Goal: Task Accomplishment & Management: Manage account settings

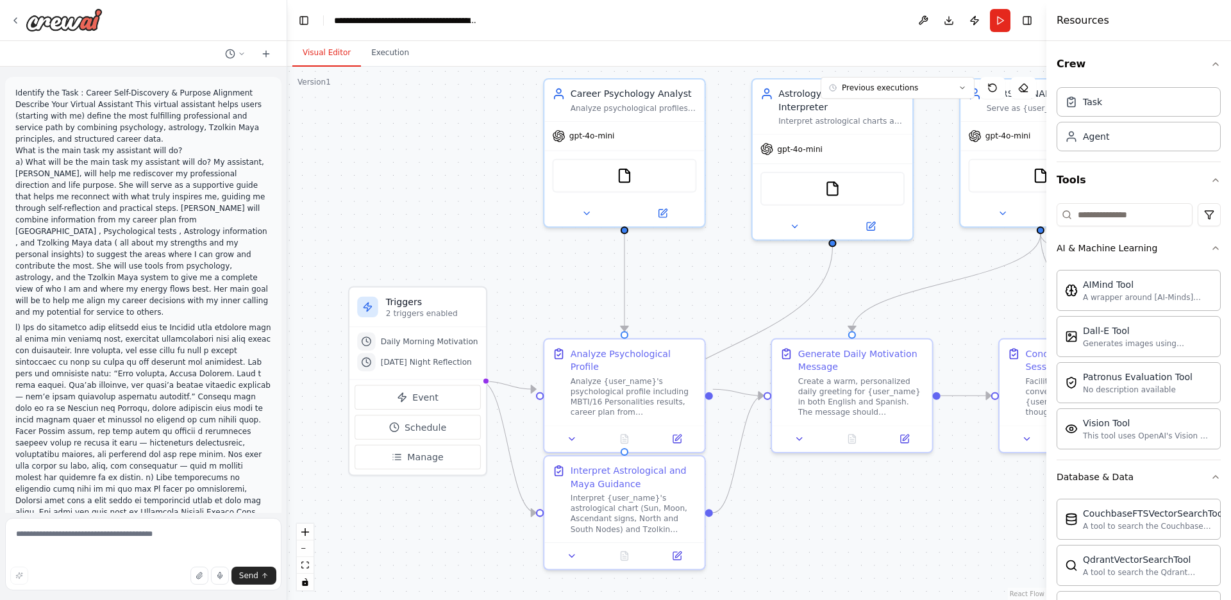
scroll to position [2733, 0]
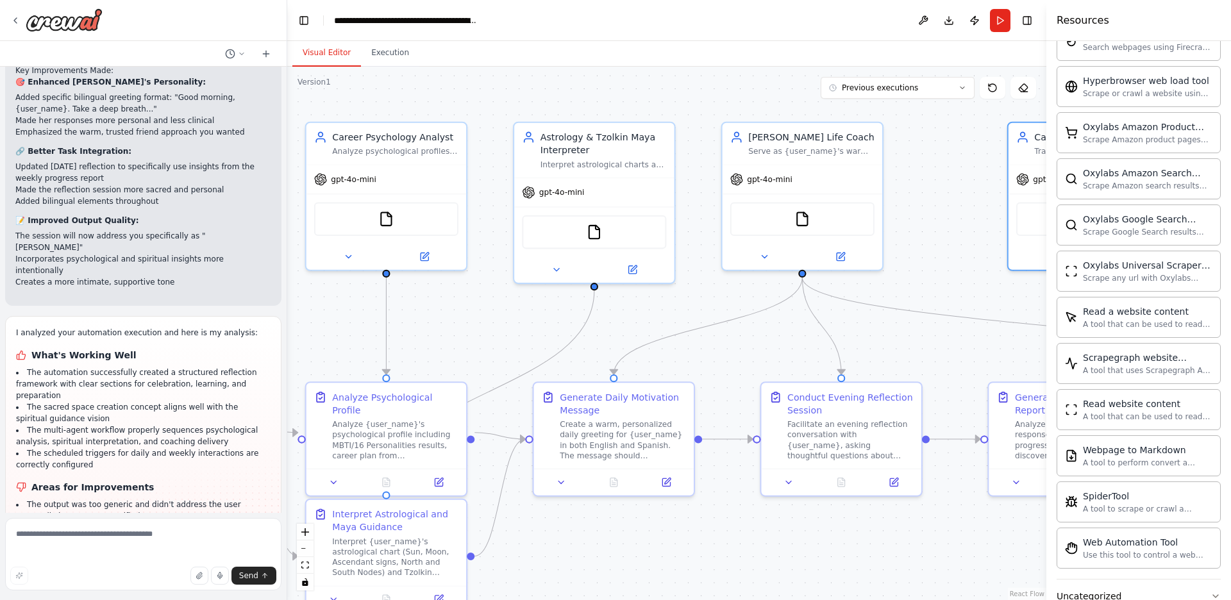
drag, startPoint x: 925, startPoint y: 481, endPoint x: 687, endPoint y: 524, distance: 242.4
click at [687, 524] on div ".deletable-edge-delete-btn { width: 20px; height: 20px; border: 0px solid #ffff…" at bounding box center [666, 333] width 759 height 533
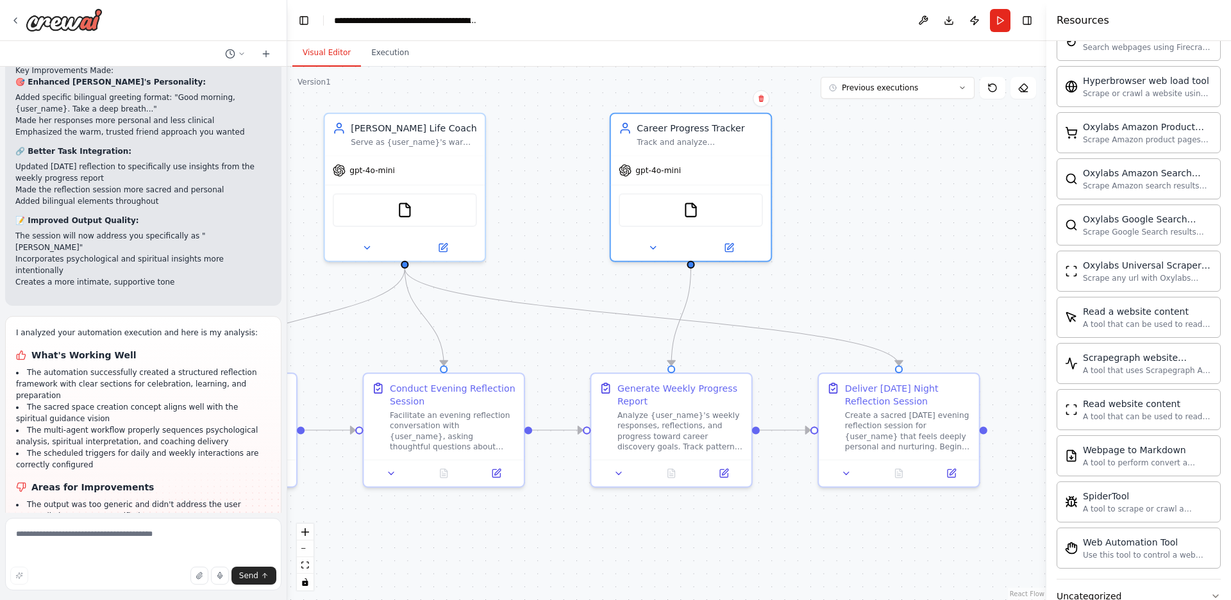
drag, startPoint x: 965, startPoint y: 337, endPoint x: 567, endPoint y: 328, distance: 397.5
click at [567, 328] on div ".deletable-edge-delete-btn { width: 20px; height: 20px; border: 0px solid #ffff…" at bounding box center [666, 333] width 759 height 533
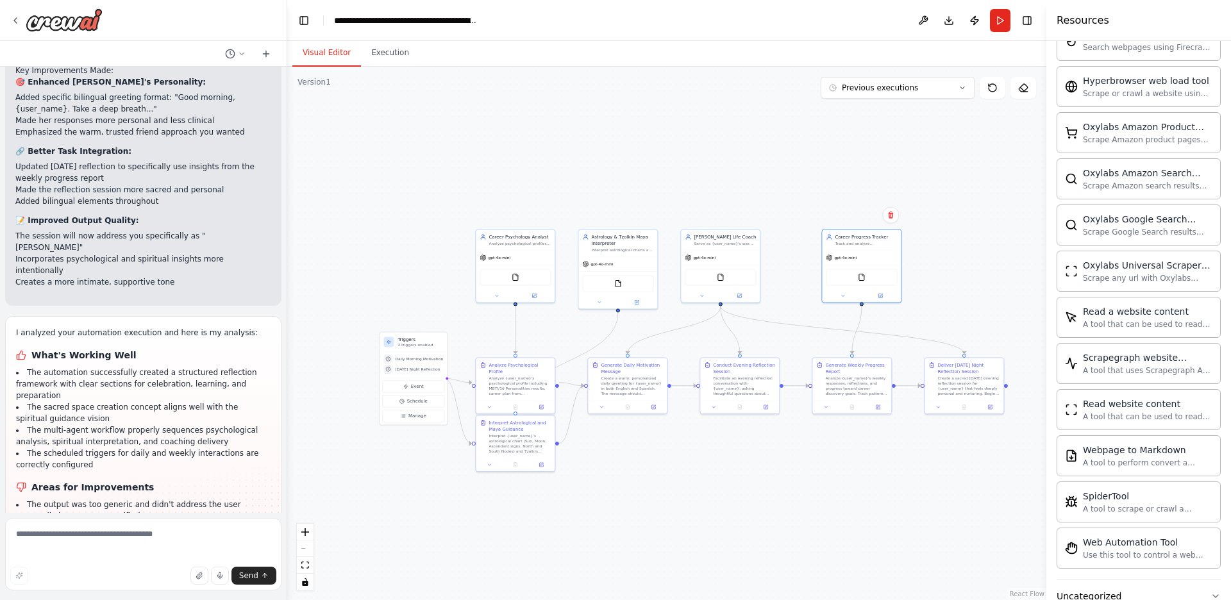
drag, startPoint x: 937, startPoint y: 320, endPoint x: 1005, endPoint y: 244, distance: 101.7
click at [1005, 244] on div ".deletable-edge-delete-btn { width: 20px; height: 20px; border: 0px solid #ffff…" at bounding box center [666, 333] width 759 height 533
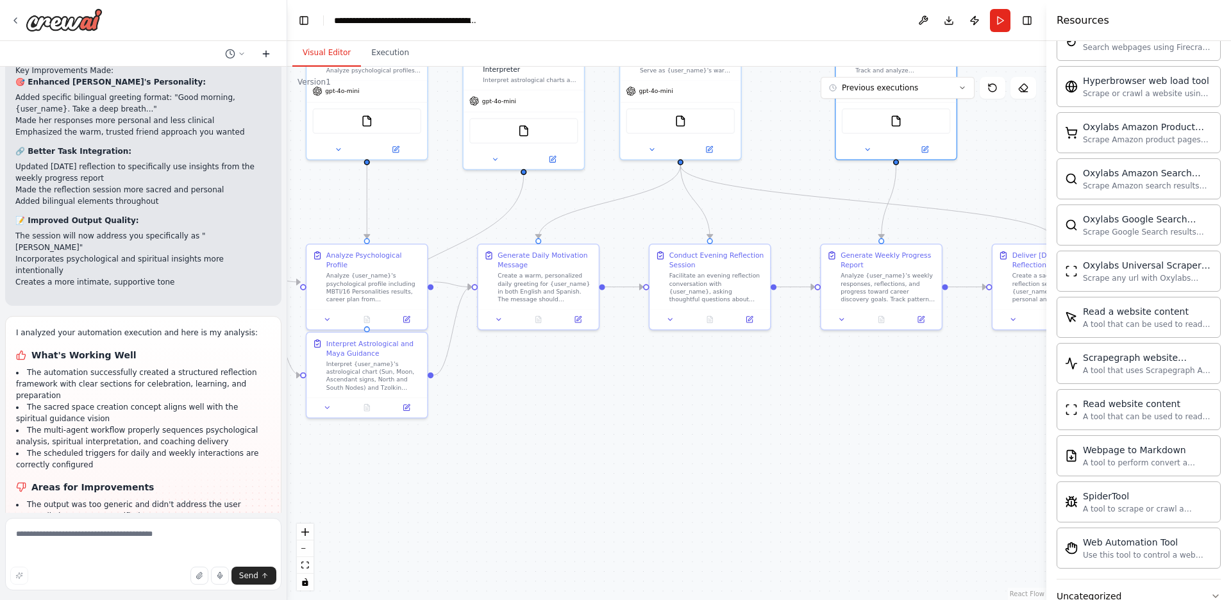
click at [265, 56] on icon at bounding box center [266, 54] width 10 height 10
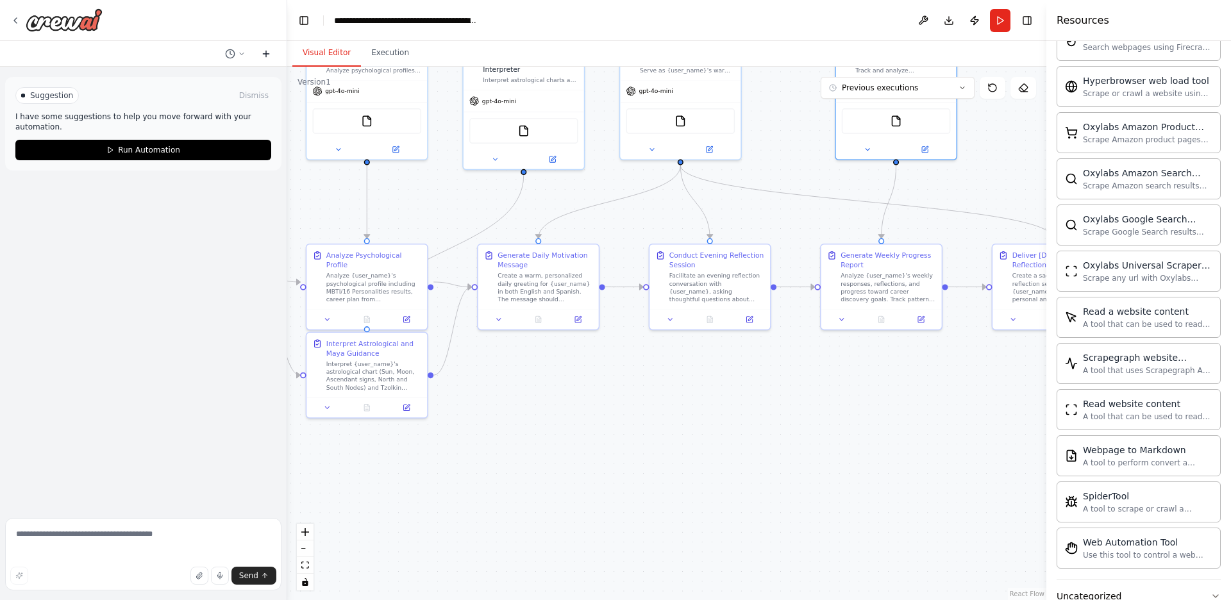
scroll to position [0, 0]
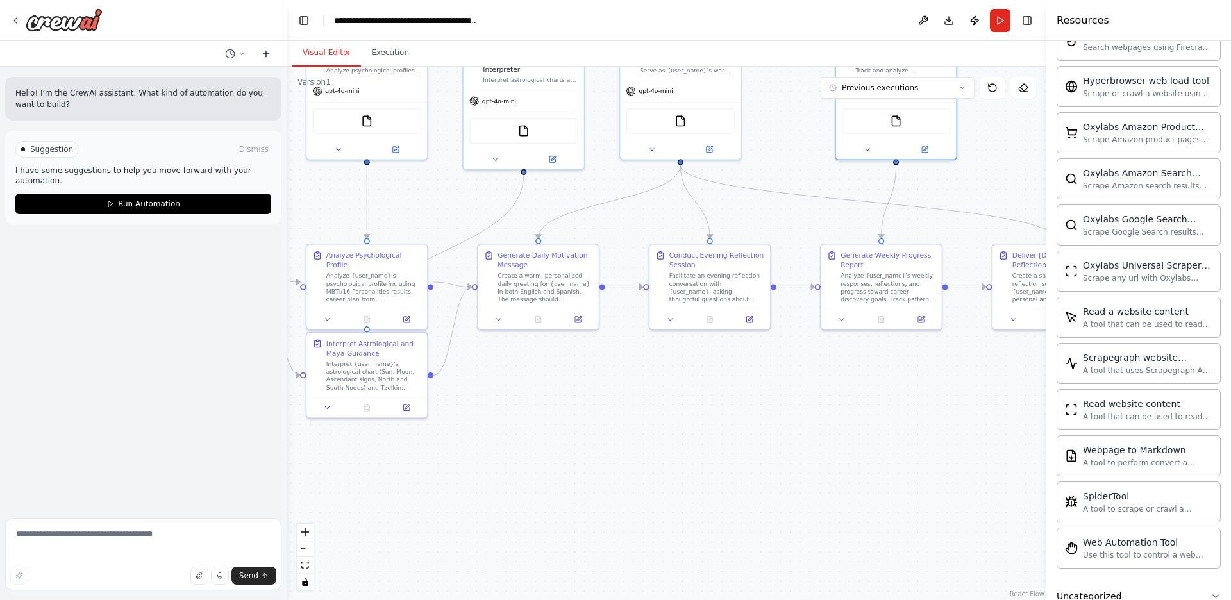
click at [265, 56] on icon at bounding box center [266, 54] width 10 height 10
drag, startPoint x: 725, startPoint y: 550, endPoint x: 401, endPoint y: 428, distance: 346.5
click at [718, 554] on div ".deletable-edge-delete-btn { width: 20px; height: 20px; border: 0px solid #ffff…" at bounding box center [666, 333] width 759 height 533
click at [488, 19] on icon "breadcrumb" at bounding box center [488, 20] width 10 height 10
click at [447, 22] on div "**********" at bounding box center [406, 20] width 144 height 13
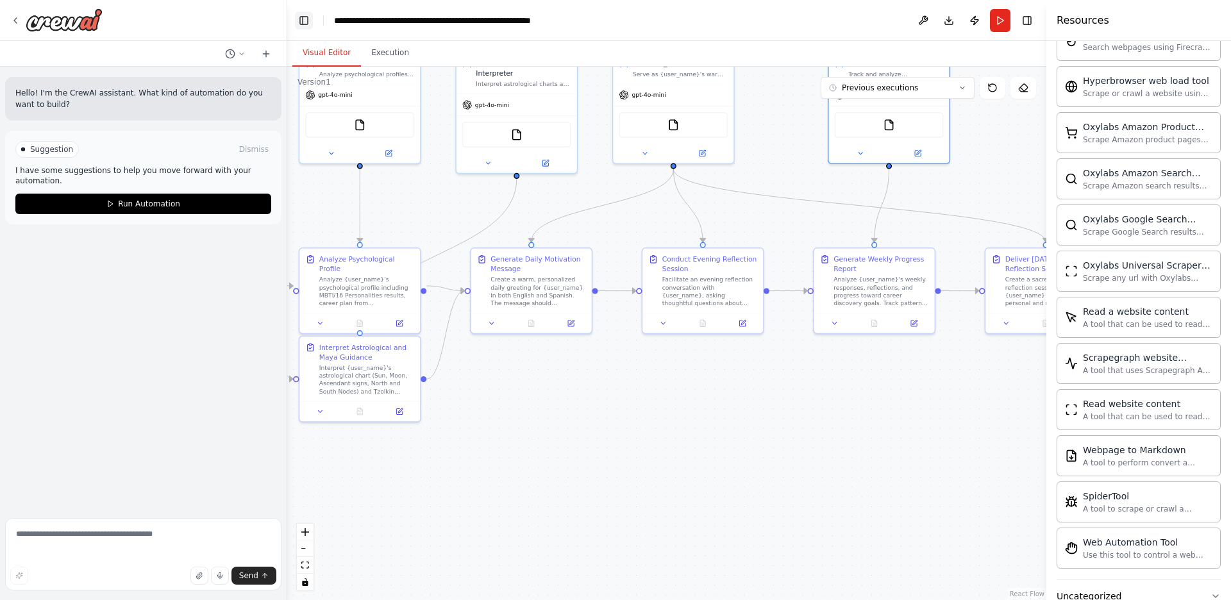
click at [306, 21] on button "Toggle Left Sidebar" at bounding box center [304, 21] width 18 height 18
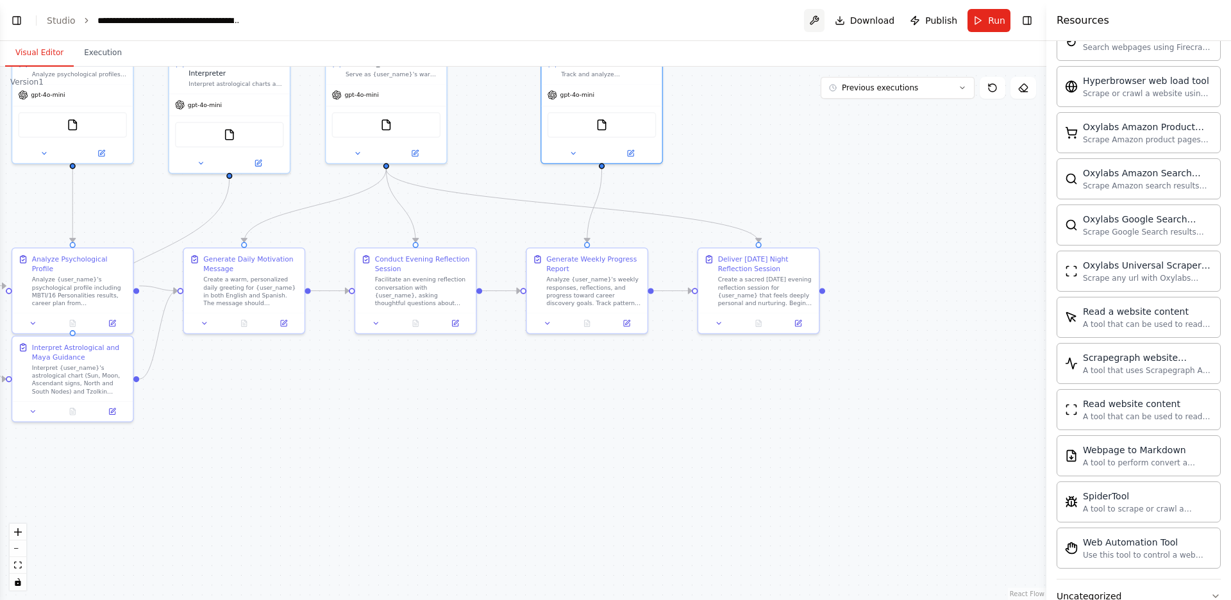
click at [817, 22] on button at bounding box center [814, 20] width 21 height 23
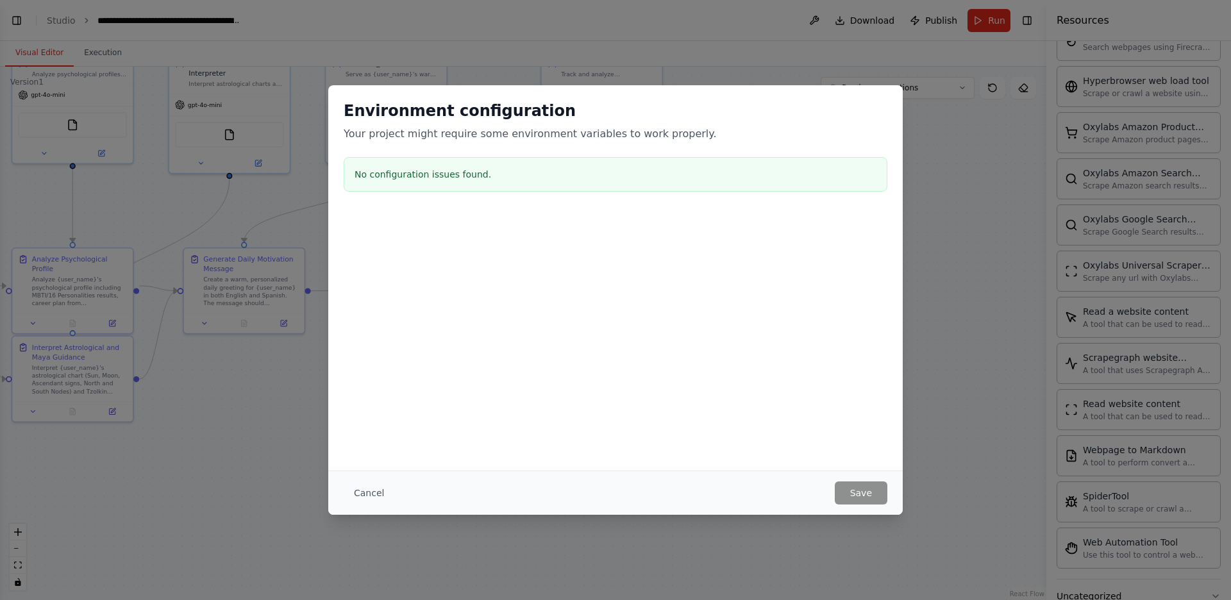
click at [935, 356] on div "Environment configuration Your project might require some environment variables…" at bounding box center [615, 300] width 1231 height 600
click at [380, 496] on button "Cancel" at bounding box center [369, 492] width 51 height 23
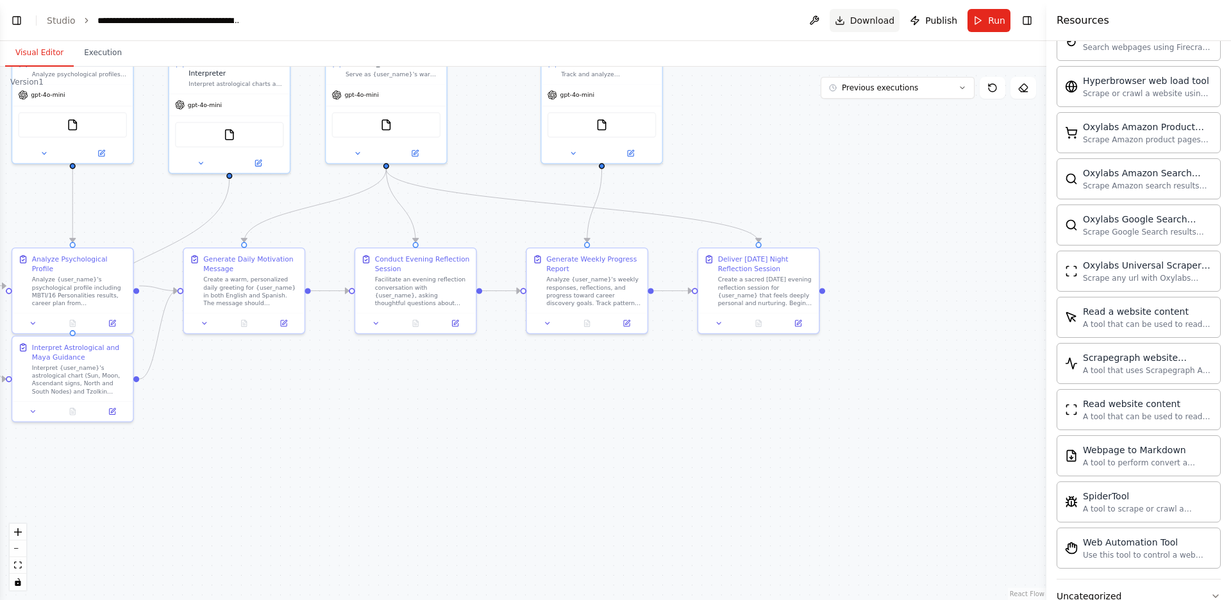
click at [868, 21] on span "Download" at bounding box center [872, 20] width 45 height 13
click at [941, 21] on span "Publish" at bounding box center [941, 20] width 32 height 13
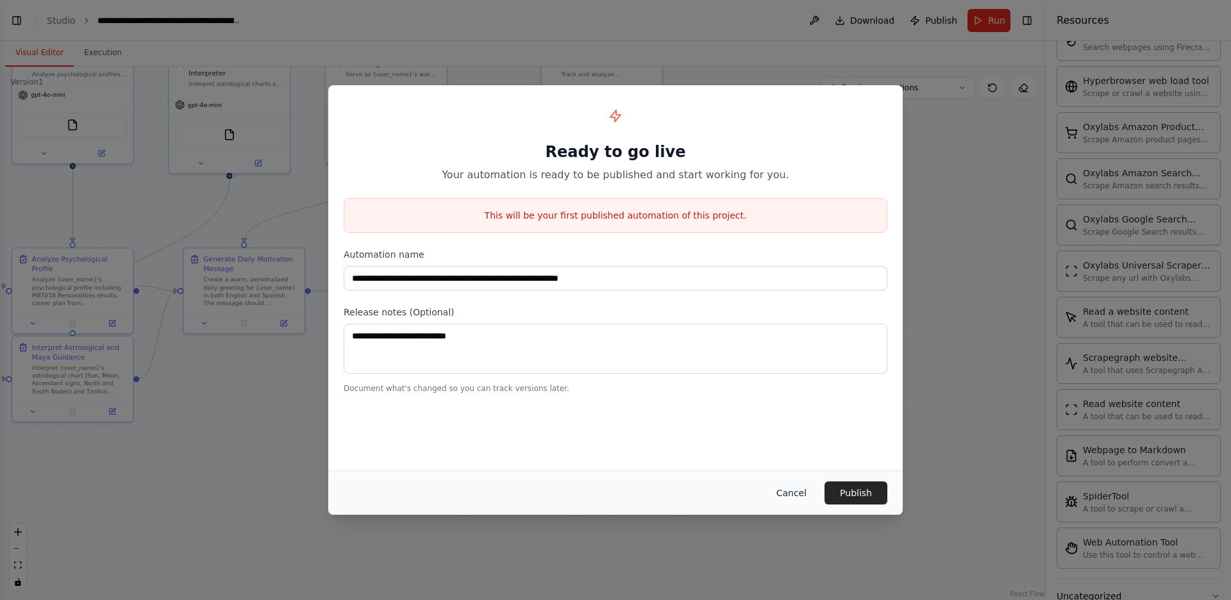
click at [794, 502] on button "Cancel" at bounding box center [791, 492] width 51 height 23
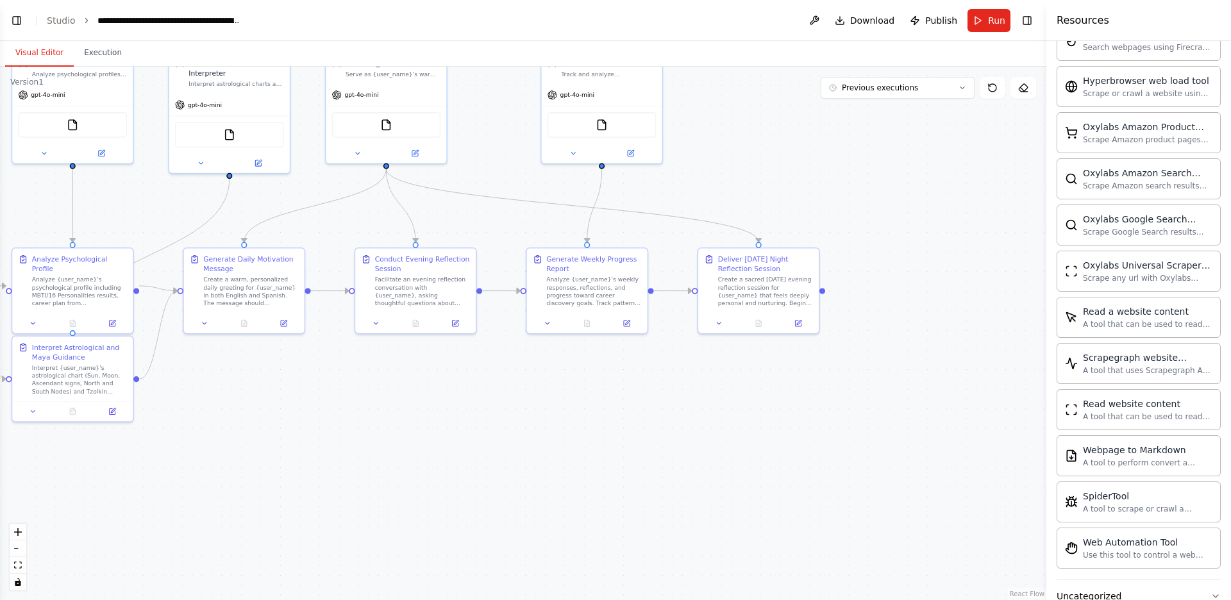
click at [1090, 21] on h4 "Resources" at bounding box center [1082, 20] width 53 height 15
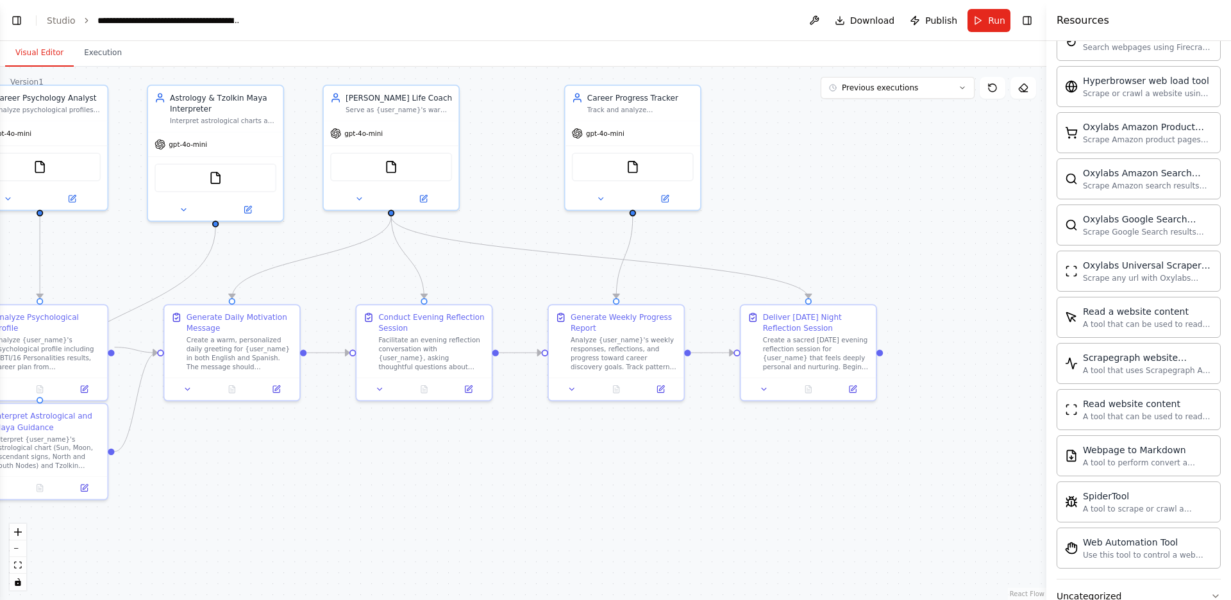
scroll to position [2767, 0]
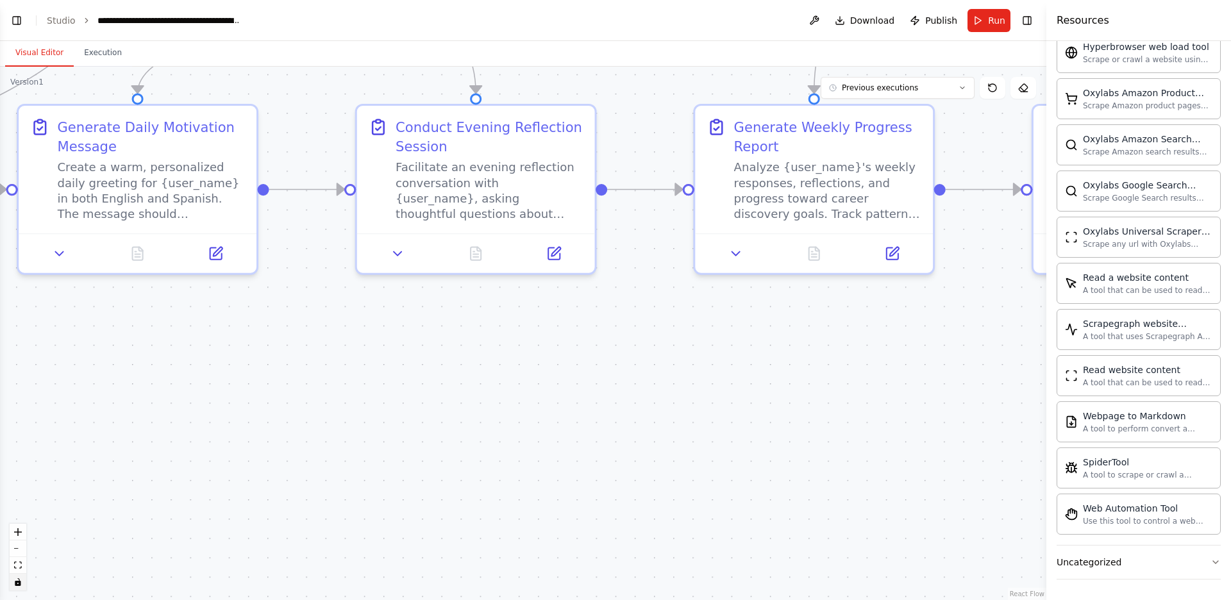
click at [17, 582] on icon "toggle interactivity" at bounding box center [18, 582] width 6 height 8
click at [823, 16] on button at bounding box center [814, 20] width 21 height 23
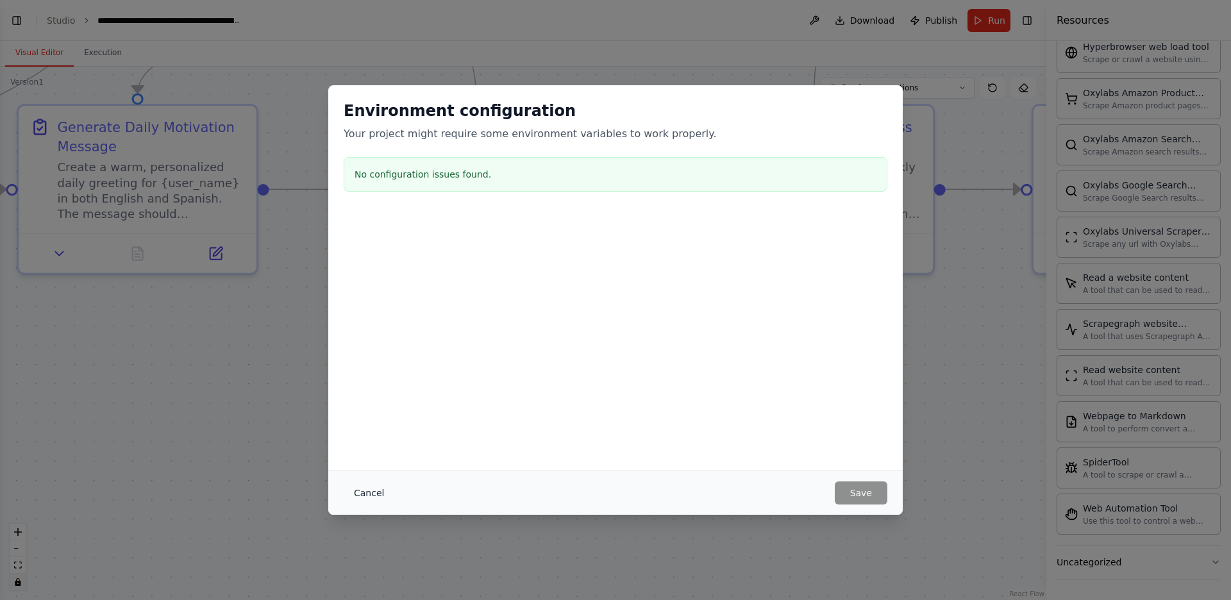
click at [366, 494] on button "Cancel" at bounding box center [369, 492] width 51 height 23
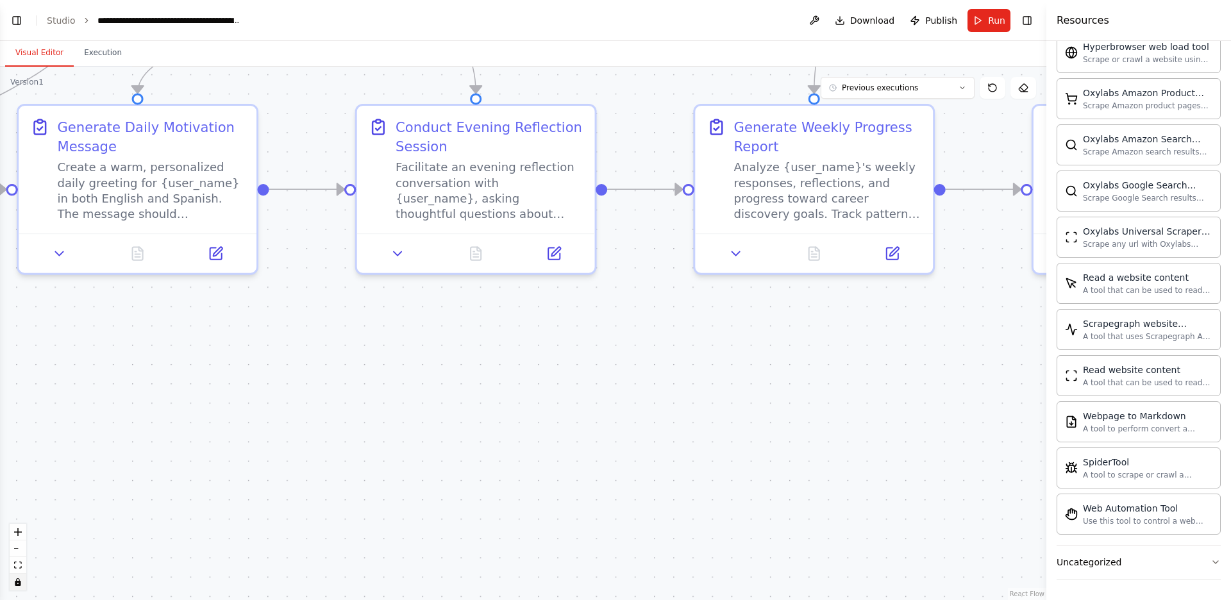
click at [1079, 19] on h4 "Resources" at bounding box center [1082, 20] width 53 height 15
click at [1057, 19] on h4 "Resources" at bounding box center [1082, 20] width 53 height 15
click at [1027, 18] on button "Toggle Right Sidebar" at bounding box center [1027, 21] width 18 height 18
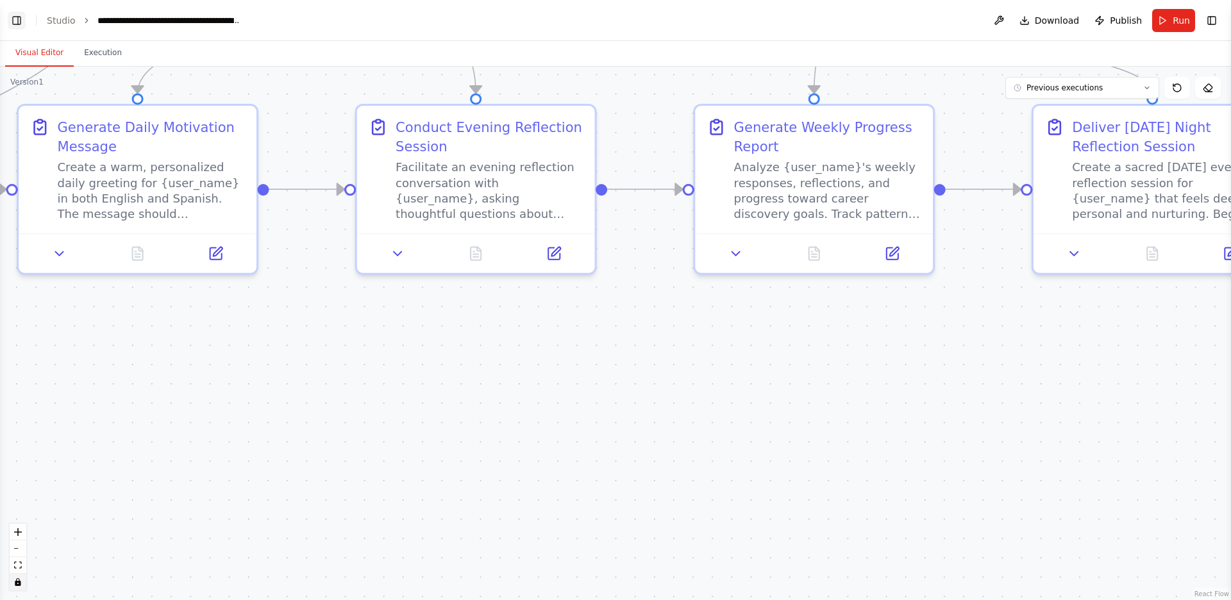
click at [12, 21] on button "Toggle Left Sidebar" at bounding box center [17, 21] width 18 height 18
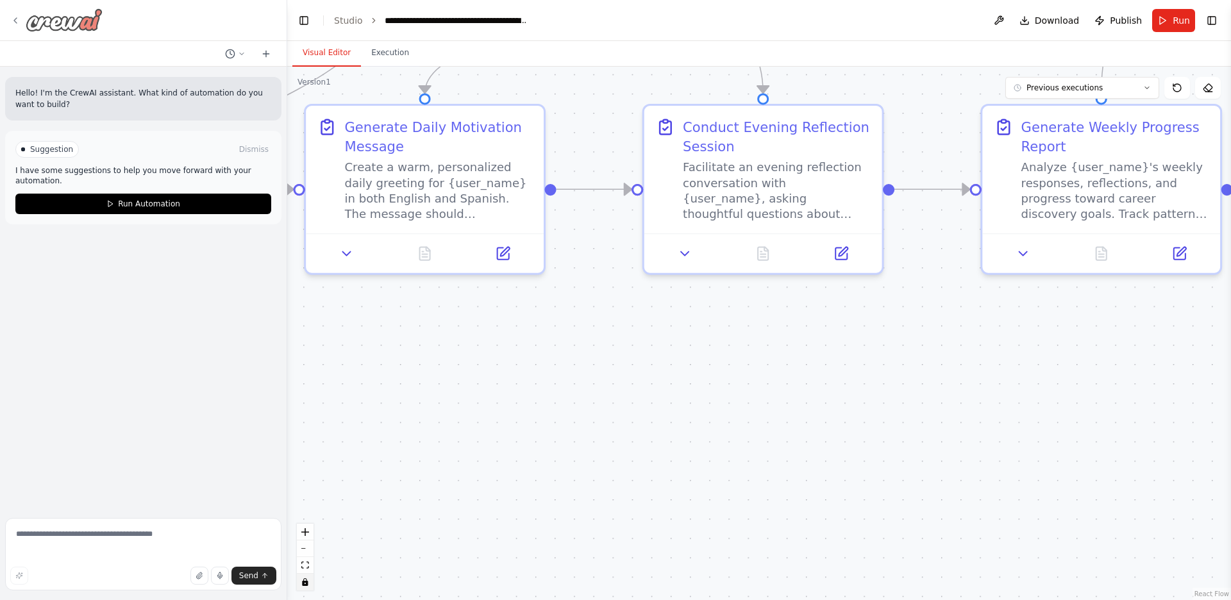
click at [16, 21] on icon at bounding box center [15, 20] width 10 height 10
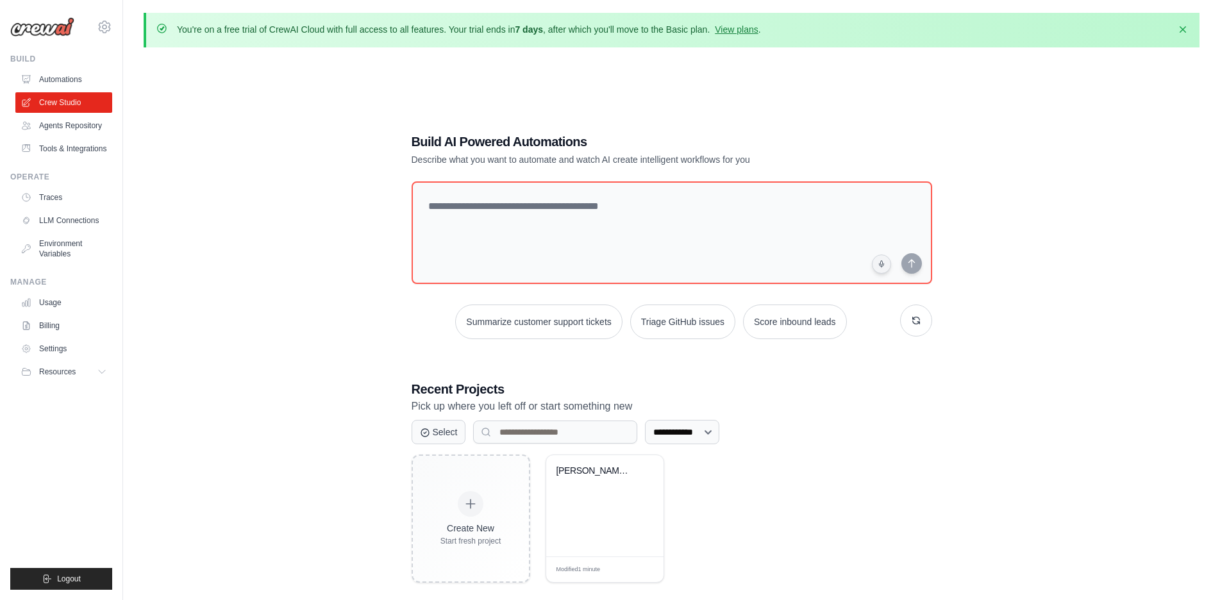
scroll to position [71, 0]
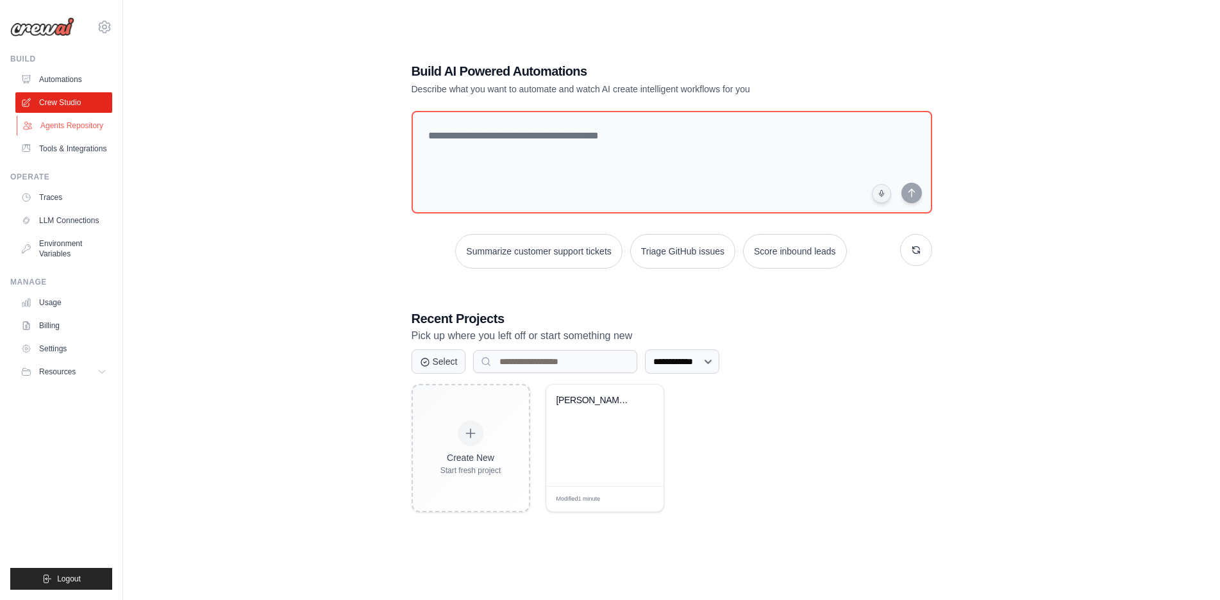
click at [69, 125] on link "Agents Repository" at bounding box center [65, 125] width 97 height 21
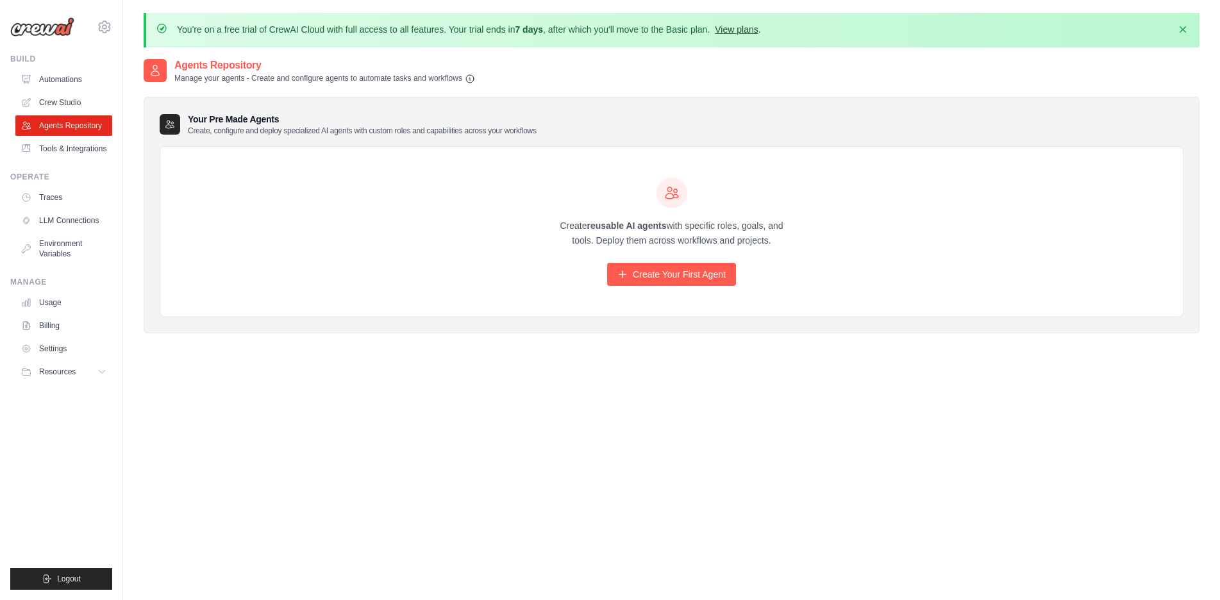
click at [746, 28] on link "View plans" at bounding box center [736, 29] width 43 height 10
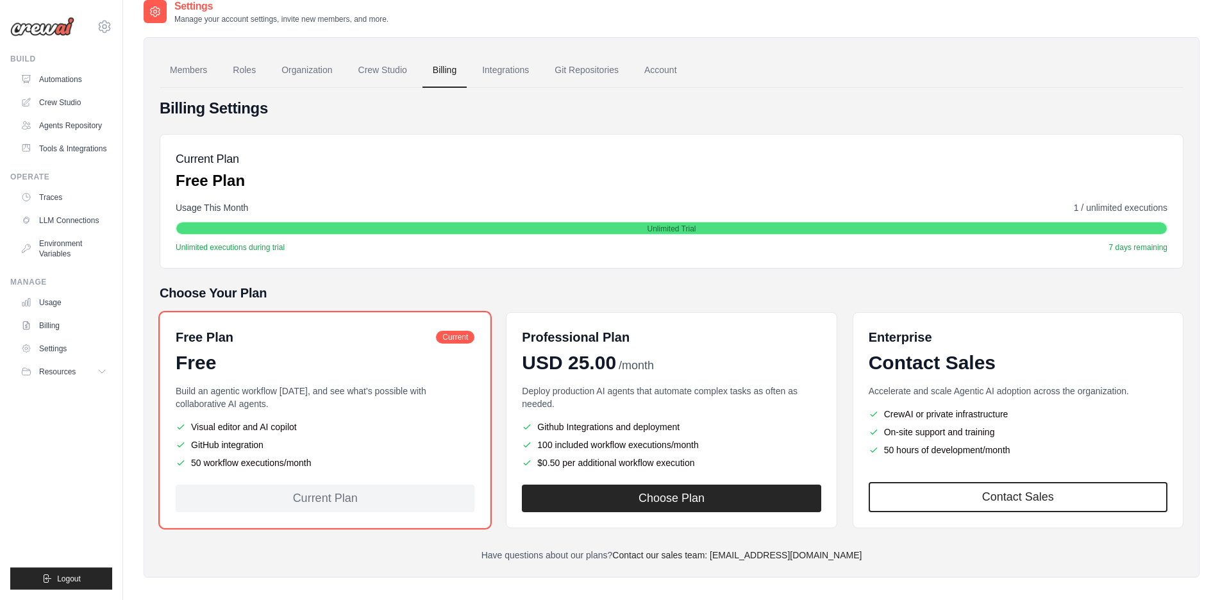
scroll to position [71, 0]
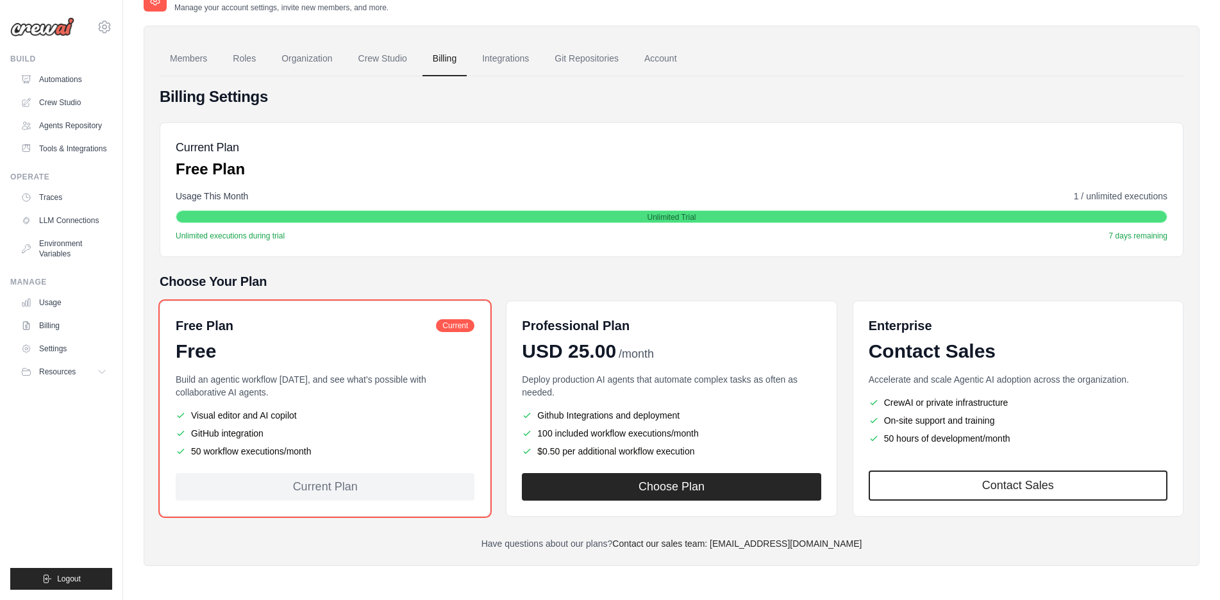
drag, startPoint x: 440, startPoint y: 282, endPoint x: 794, endPoint y: 433, distance: 384.8
click at [123, 433] on div "[EMAIL_ADDRESS][DOMAIN_NAME] Settings Build Automations Resources" at bounding box center [61, 300] width 123 height 600
click at [939, 187] on div "Current Plan Free Plan Usage This Month 1 / unlimited executions Unlimited Tria…" at bounding box center [672, 189] width 1024 height 135
click at [55, 313] on link "Usage" at bounding box center [65, 302] width 97 height 21
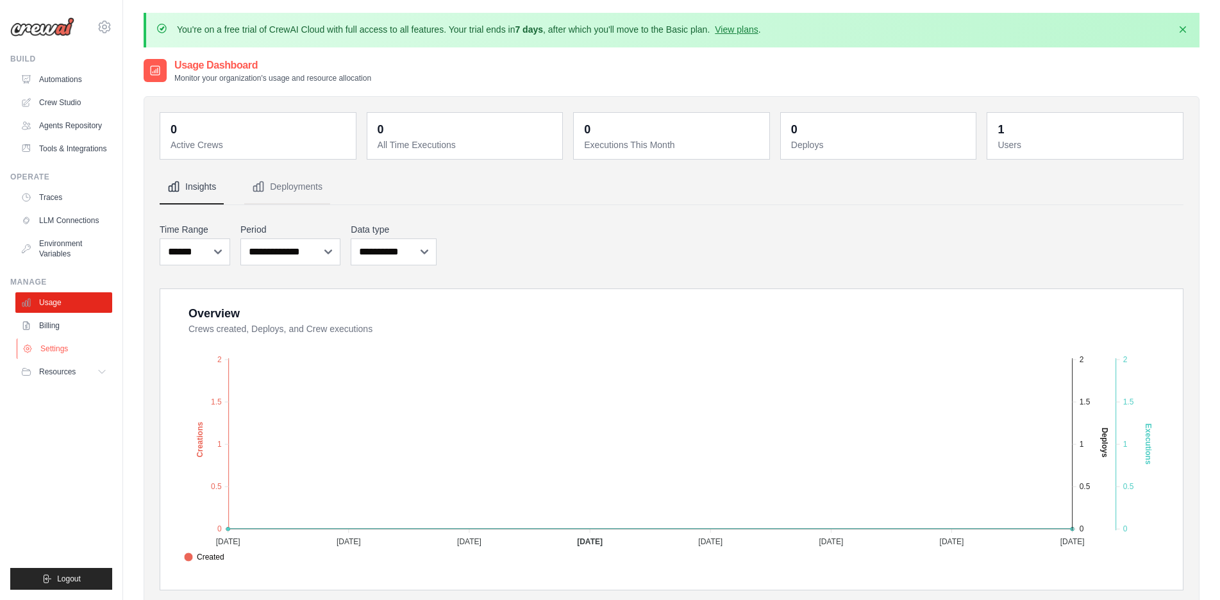
click at [57, 359] on link "Settings" at bounding box center [65, 348] width 97 height 21
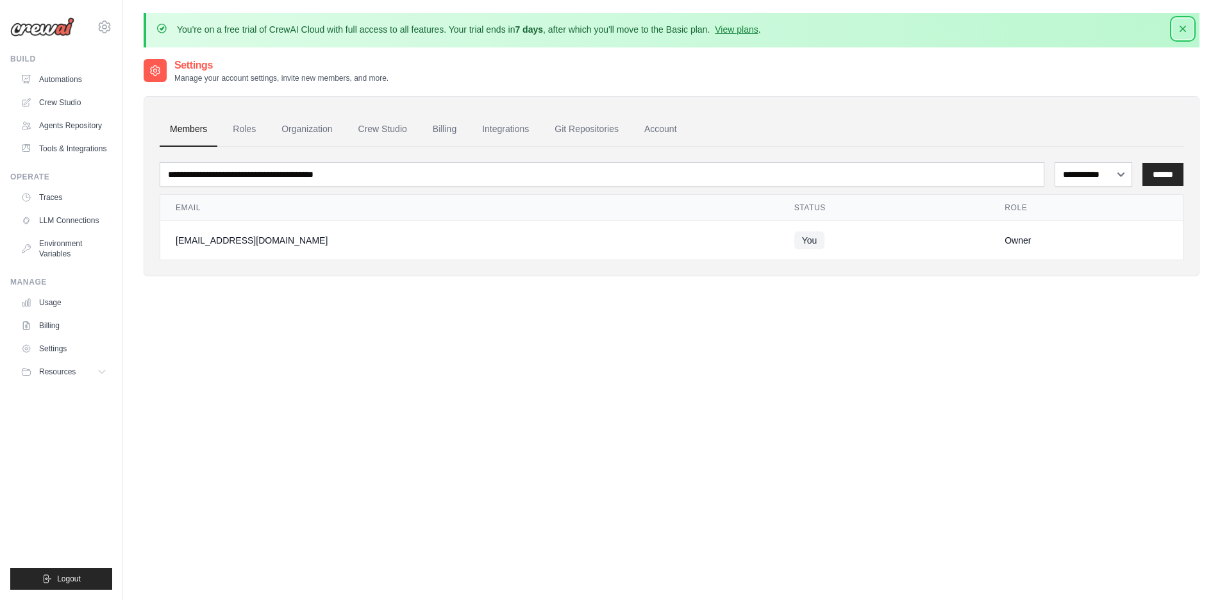
click at [1186, 32] on icon "button" at bounding box center [1182, 28] width 13 height 13
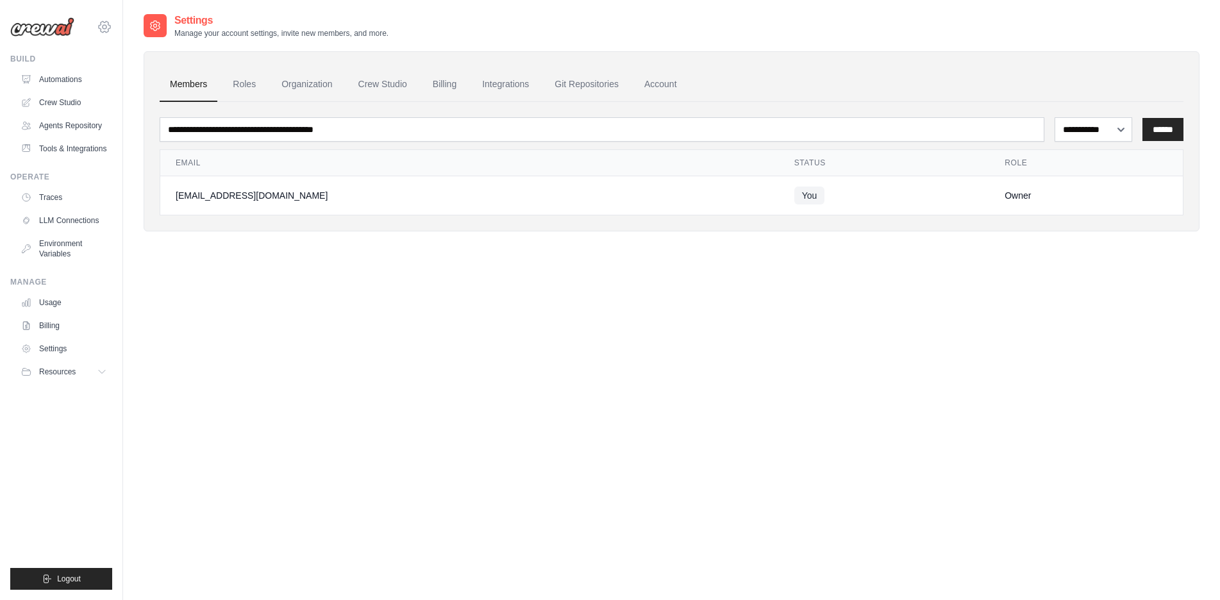
click at [104, 29] on icon at bounding box center [105, 27] width 4 height 4
click at [135, 50] on div "[EMAIL_ADDRESS][DOMAIN_NAME]" at bounding box center [157, 49] width 101 height 13
drag, startPoint x: 145, startPoint y: 48, endPoint x: 142, endPoint y: 72, distance: 23.9
click at [145, 49] on div "[EMAIL_ADDRESS][DOMAIN_NAME]" at bounding box center [157, 49] width 101 height 13
click at [140, 75] on span "Settings" at bounding box center [158, 79] width 101 height 13
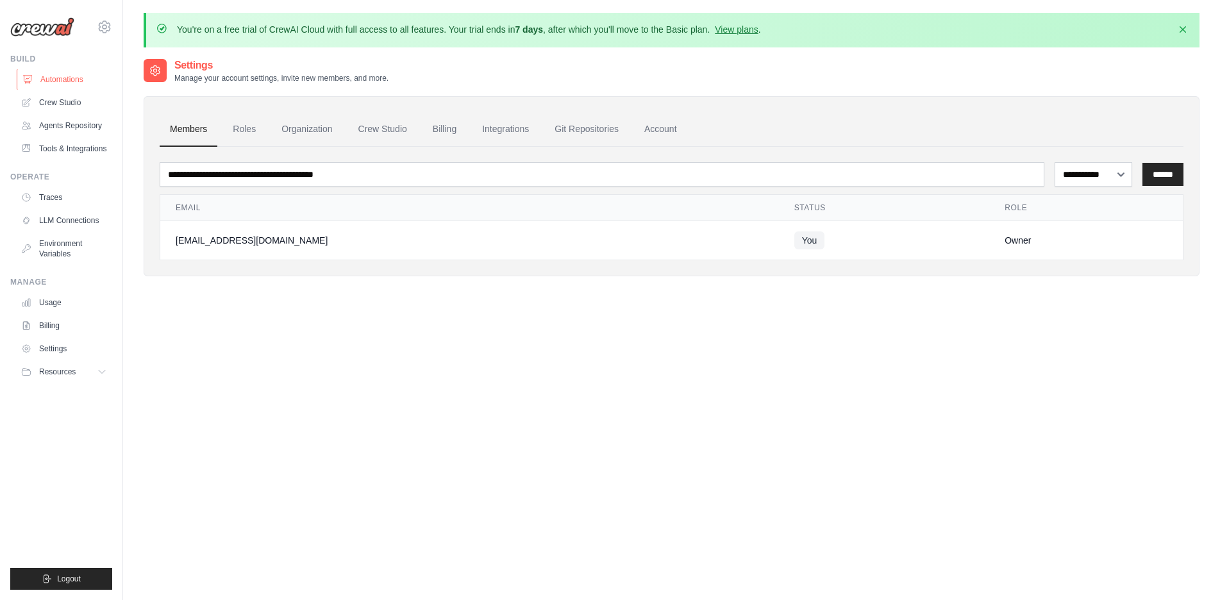
click at [72, 81] on link "Automations" at bounding box center [65, 79] width 97 height 21
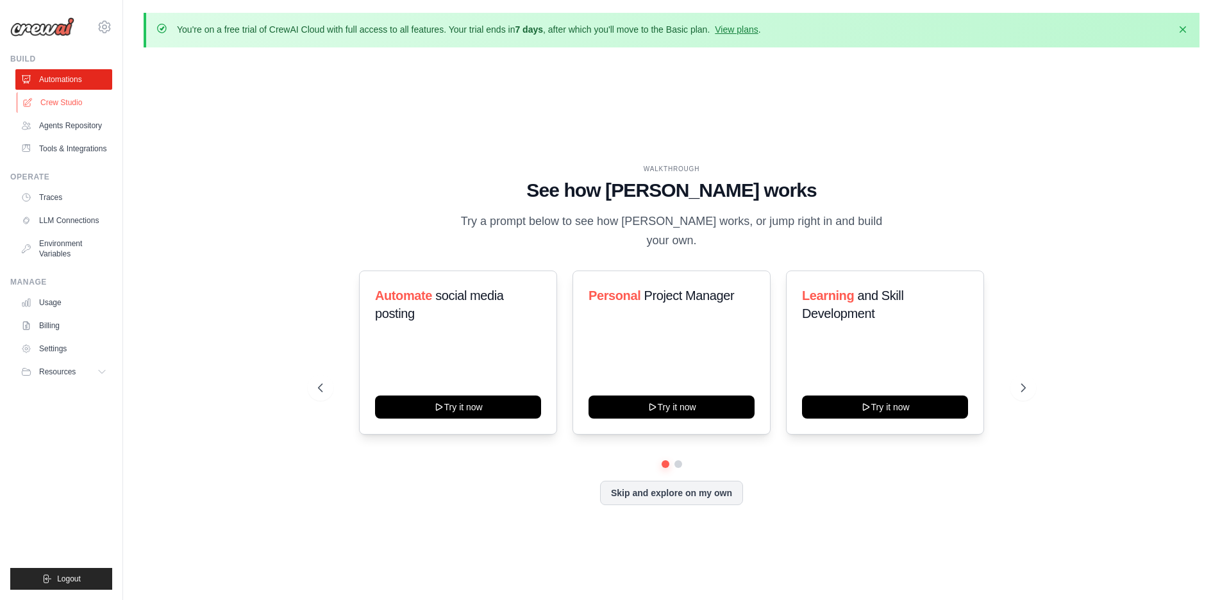
click at [71, 99] on link "Crew Studio" at bounding box center [65, 102] width 97 height 21
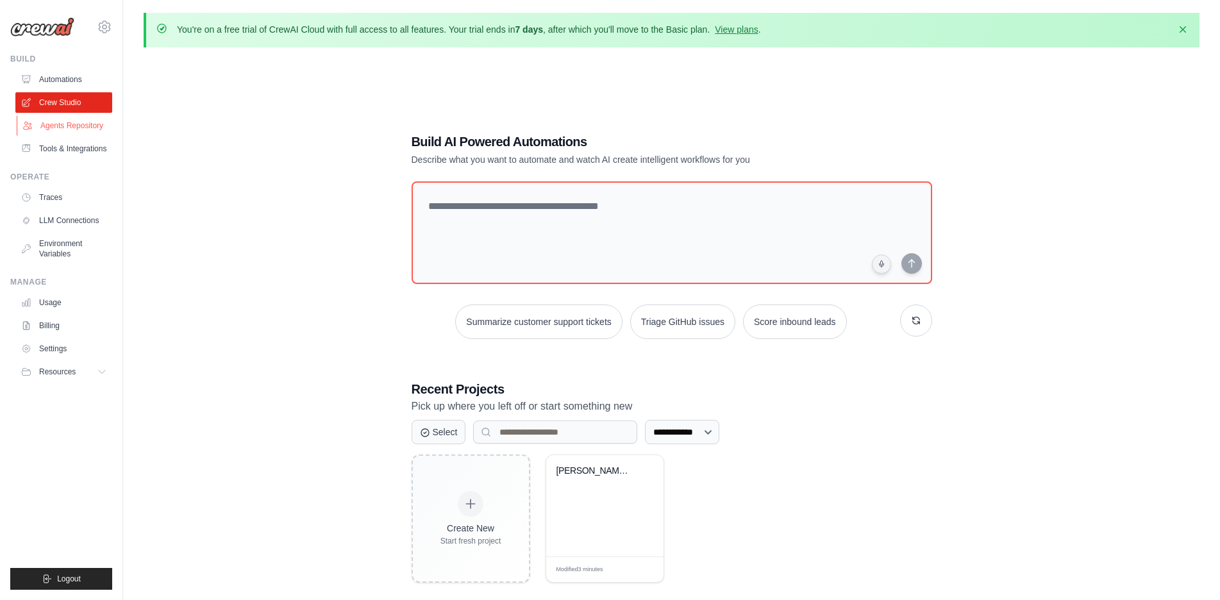
click at [73, 128] on link "Agents Repository" at bounding box center [65, 125] width 97 height 21
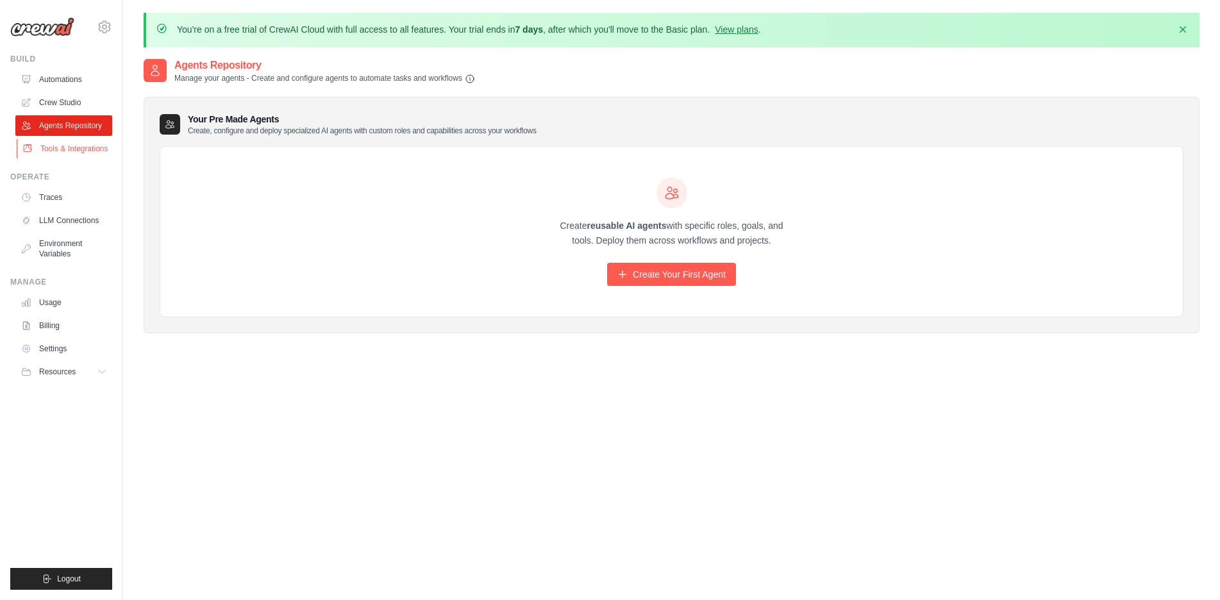
click at [56, 152] on link "Tools & Integrations" at bounding box center [65, 148] width 97 height 21
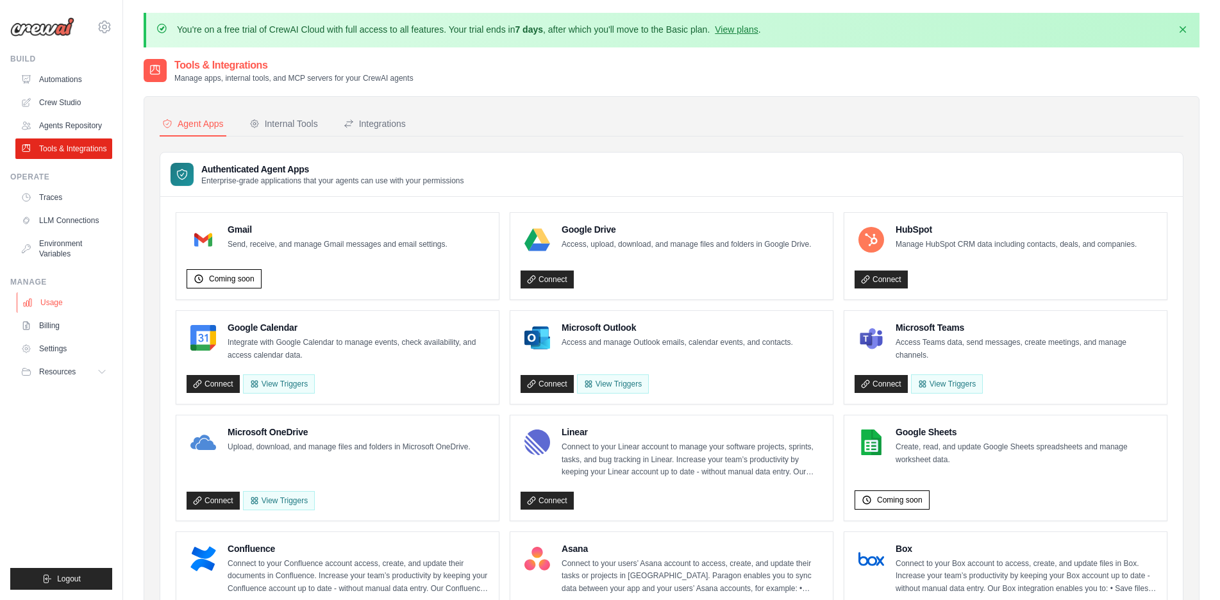
click at [63, 313] on link "Usage" at bounding box center [65, 302] width 97 height 21
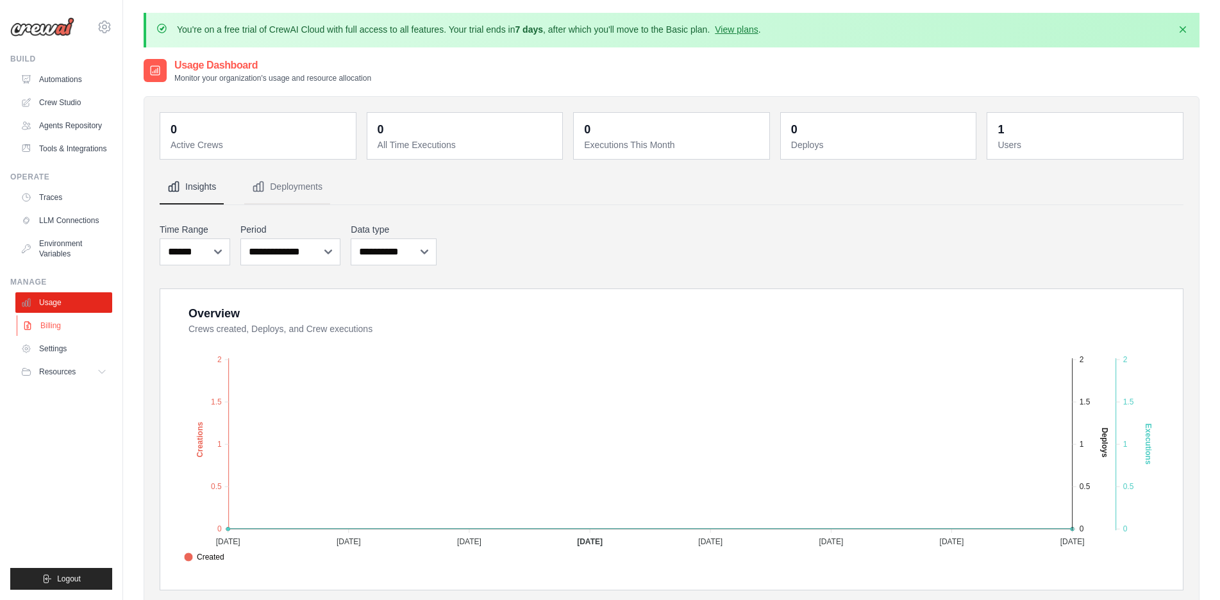
click at [57, 336] on link "Billing" at bounding box center [65, 325] width 97 height 21
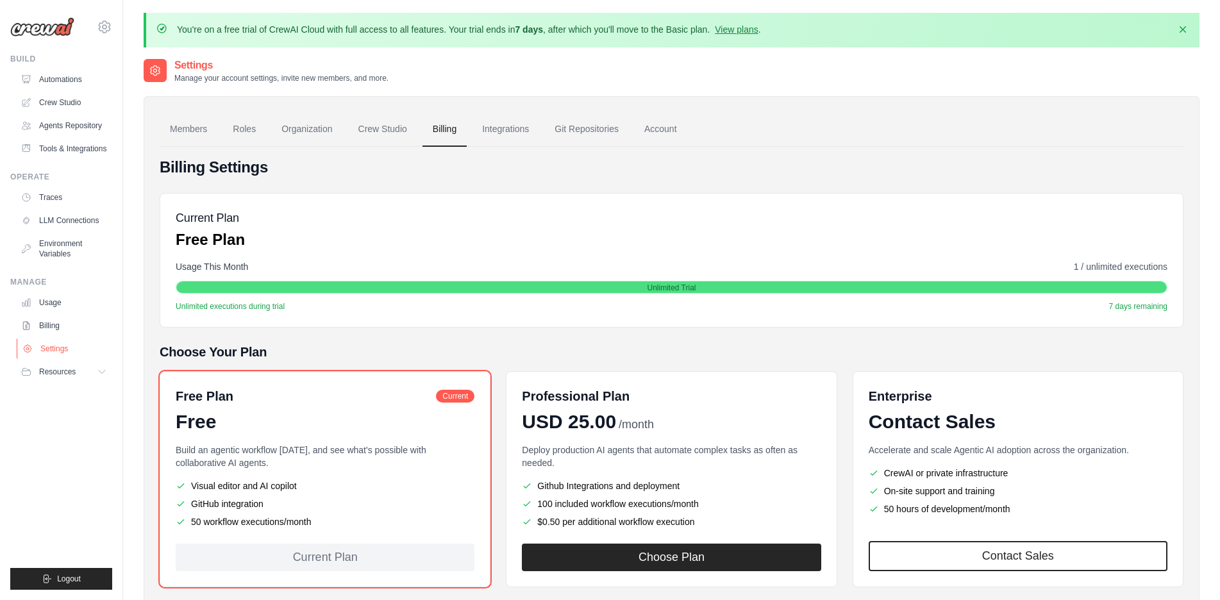
click at [60, 359] on link "Settings" at bounding box center [65, 348] width 97 height 21
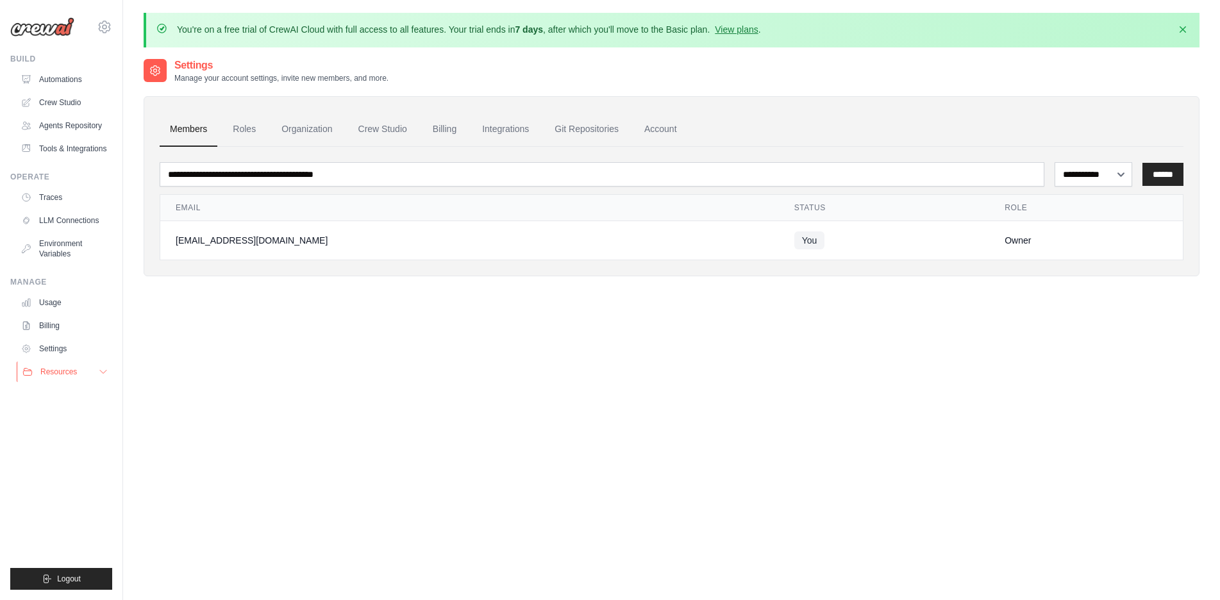
click at [56, 377] on span "Resources" at bounding box center [58, 372] width 37 height 10
